Goal: Task Accomplishment & Management: Manage account settings

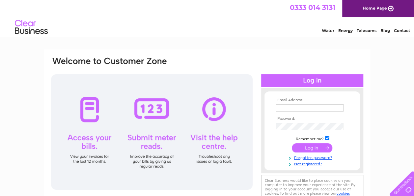
type input "[EMAIL_ADDRESS][DOMAIN_NAME]"
click at [312, 147] on input "submit" at bounding box center [312, 147] width 41 height 9
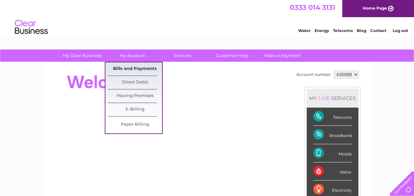
click at [130, 66] on link "Bills and Payments" at bounding box center [135, 68] width 54 height 13
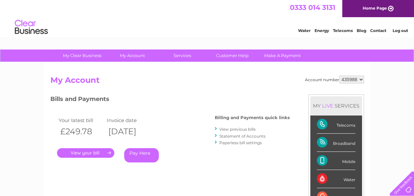
click at [227, 129] on link "View previous bills" at bounding box center [238, 129] width 36 height 5
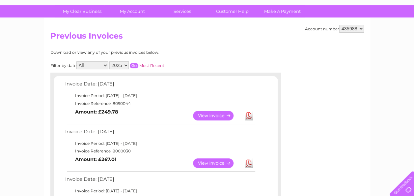
scroll to position [45, 0]
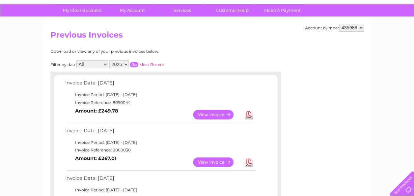
click at [223, 159] on link "View" at bounding box center [217, 162] width 48 height 10
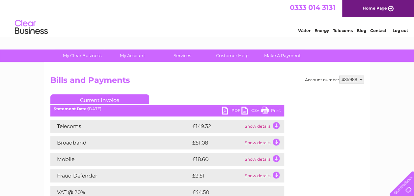
click at [272, 111] on link "Print" at bounding box center [271, 111] width 20 height 10
click at [361, 76] on select "435988 447357" at bounding box center [352, 79] width 25 height 8
select select "447357"
click at [340, 75] on select "435988 447357" at bounding box center [352, 79] width 25 height 8
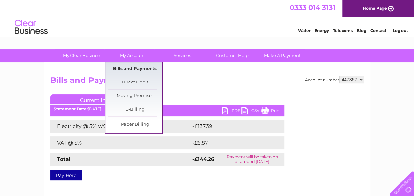
click at [131, 68] on link "Bills and Payments" at bounding box center [135, 68] width 54 height 13
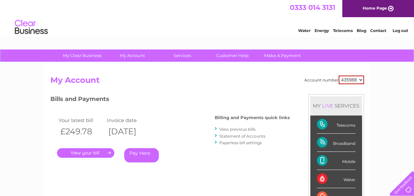
click at [363, 78] on select "435988 447357" at bounding box center [351, 79] width 25 height 9
select select "447357"
click at [339, 75] on select "435988 447357" at bounding box center [351, 79] width 25 height 9
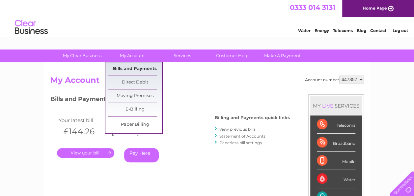
click at [132, 67] on link "Bills and Payments" at bounding box center [135, 68] width 54 height 13
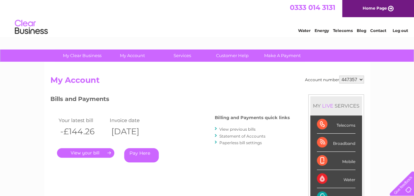
click at [230, 128] on link "View previous bills" at bounding box center [238, 129] width 36 height 5
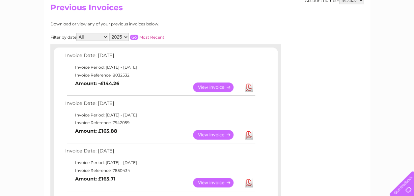
scroll to position [87, 0]
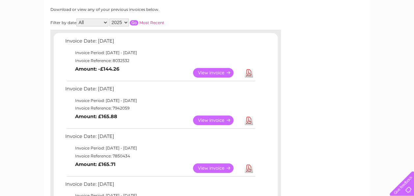
click at [220, 119] on link "View" at bounding box center [217, 120] width 48 height 10
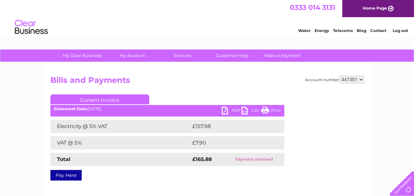
click at [276, 111] on link "Print" at bounding box center [271, 111] width 20 height 10
click at [399, 32] on link "Log out" at bounding box center [400, 30] width 15 height 5
